Goal: Navigation & Orientation: Find specific page/section

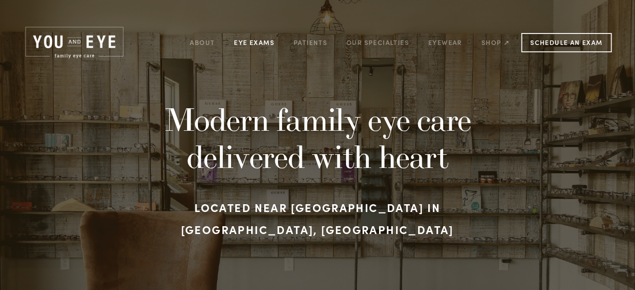
click at [252, 42] on link "Eye Exams" at bounding box center [254, 42] width 40 height 14
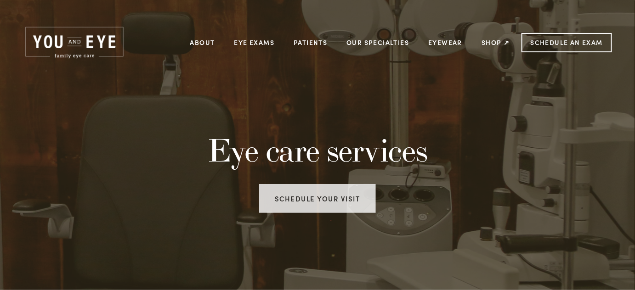
click at [294, 193] on link "Schedule your visit" at bounding box center [317, 198] width 117 height 29
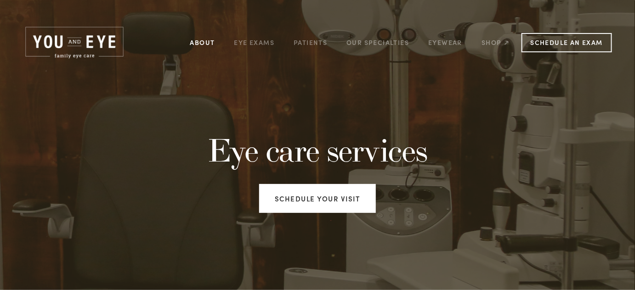
click at [207, 43] on link "About" at bounding box center [202, 42] width 25 height 14
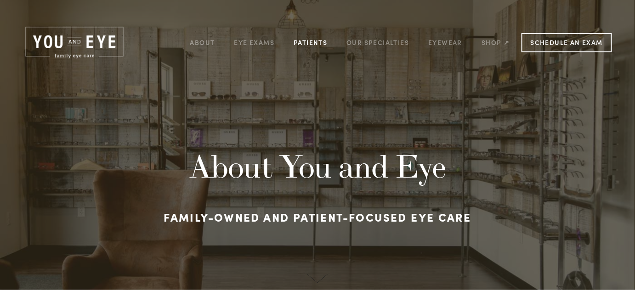
click at [302, 45] on link "Patients" at bounding box center [310, 42] width 34 height 14
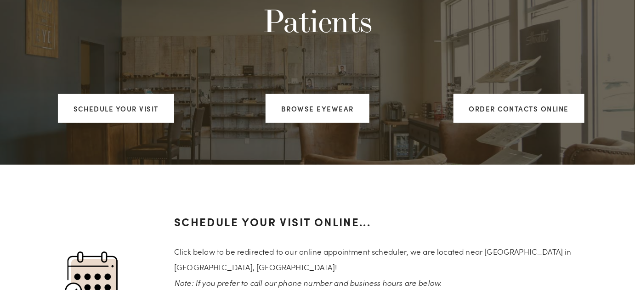
scroll to position [126, 0]
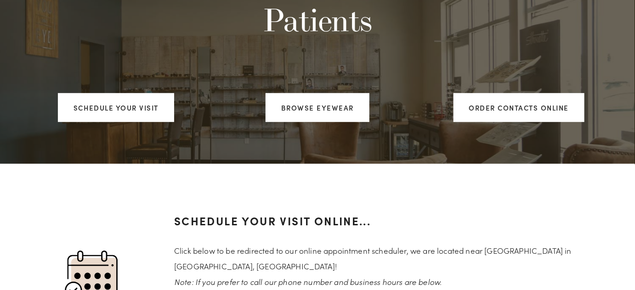
click at [293, 88] on div "Browse Eyewear" at bounding box center [318, 107] width 202 height 45
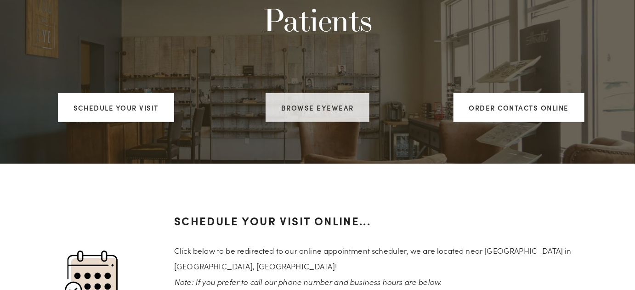
click at [294, 104] on link "Browse Eyewear" at bounding box center [317, 107] width 104 height 29
